Goal: Task Accomplishment & Management: Manage account settings

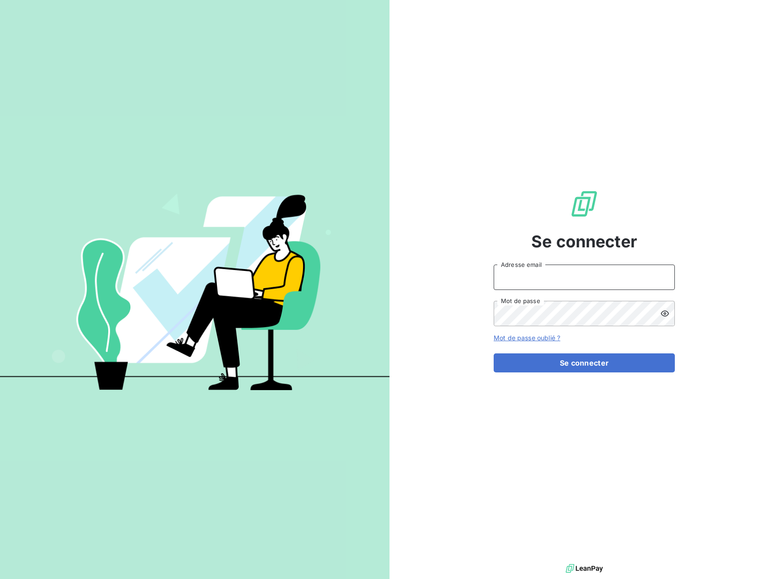
type input "[EMAIL_ADDRESS][DOMAIN_NAME]"
click at [552, 271] on input "[EMAIL_ADDRESS][DOMAIN_NAME]" at bounding box center [584, 277] width 181 height 25
click at [566, 355] on button "Se connecter" at bounding box center [584, 362] width 181 height 19
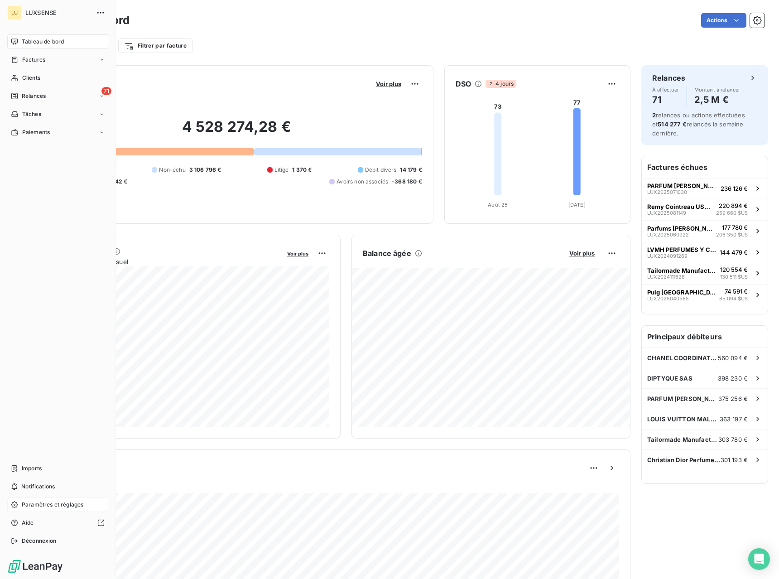
click at [41, 506] on span "Paramètres et réglages" at bounding box center [53, 505] width 62 height 8
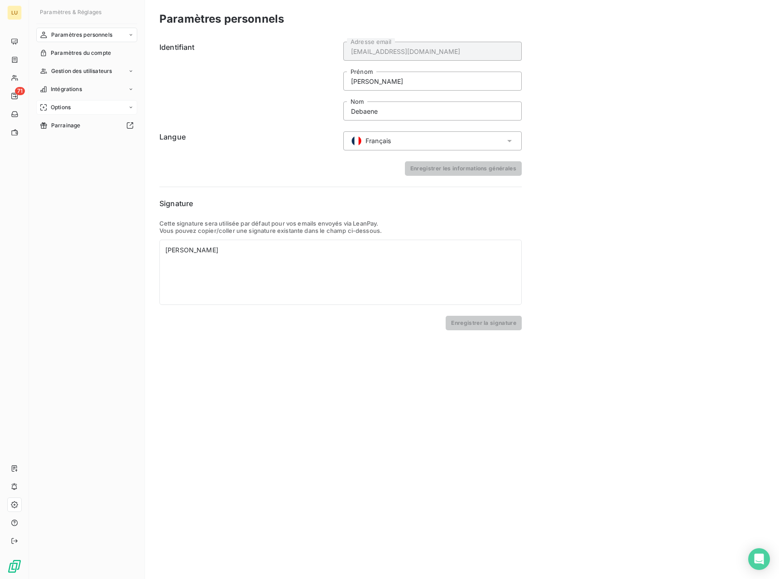
click at [72, 104] on div "Options" at bounding box center [86, 107] width 101 height 14
click at [77, 124] on span "Envoi des emails" at bounding box center [72, 125] width 43 height 8
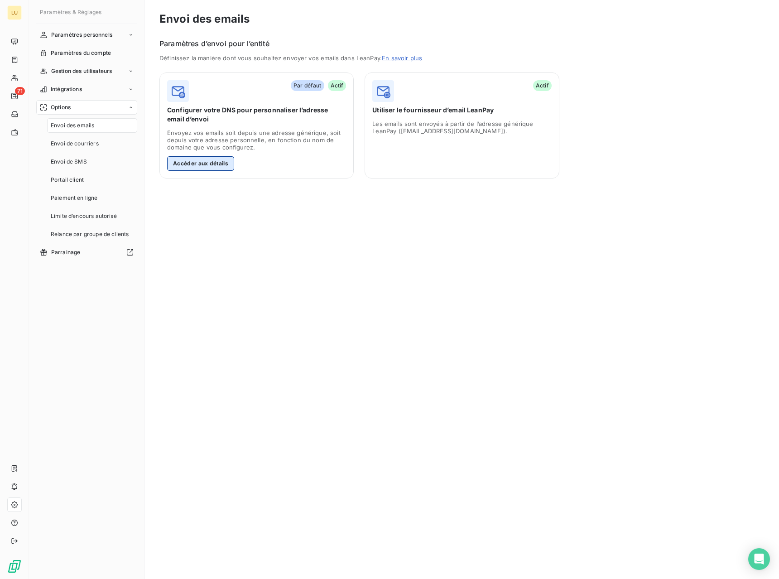
click at [214, 161] on button "Accéder aux détails" at bounding box center [200, 163] width 67 height 14
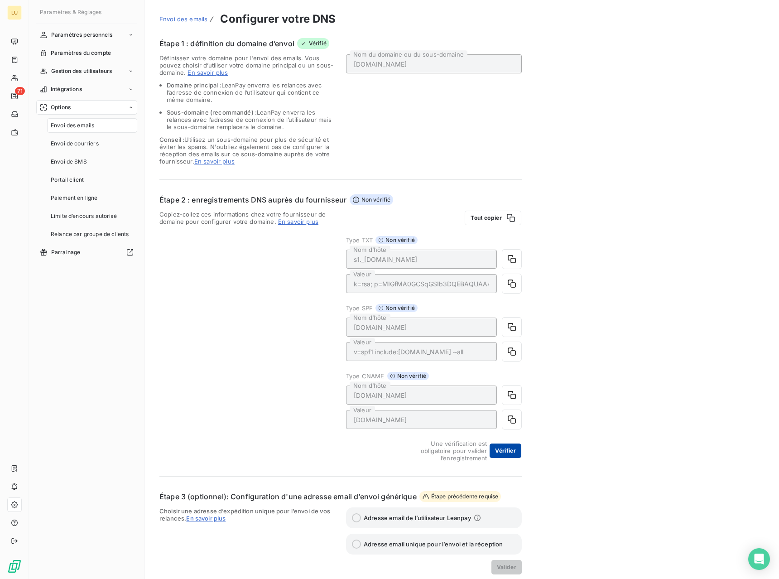
click at [509, 451] on button "Vérifier" at bounding box center [506, 450] width 32 height 14
